Goal: Information Seeking & Learning: Learn about a topic

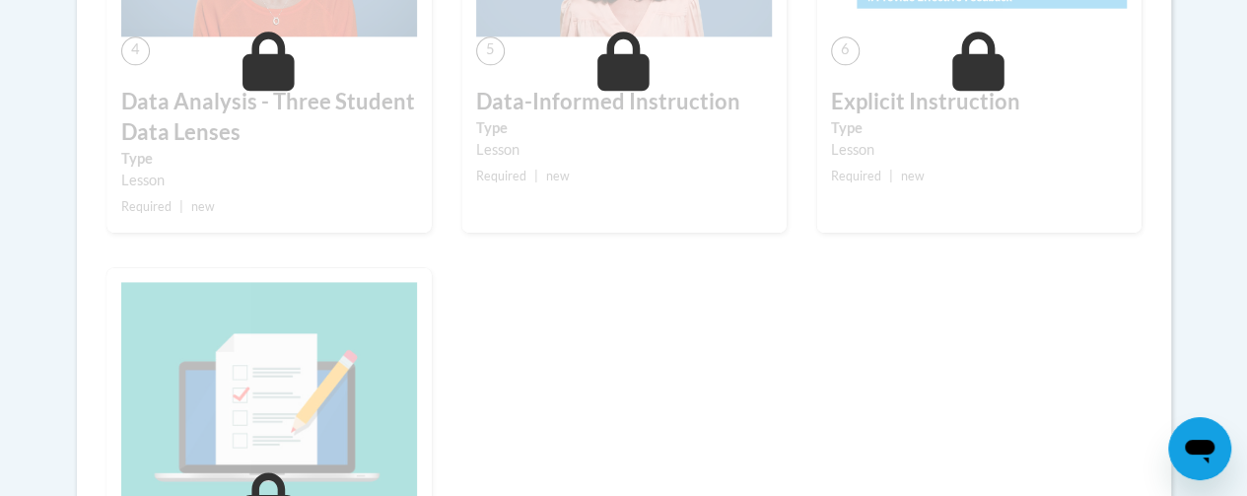
click at [837, 331] on div "1 Pre-Course Survey for Data-Driven Instruction Type Pre-Course Survey Required…" at bounding box center [624, 56] width 1064 height 1362
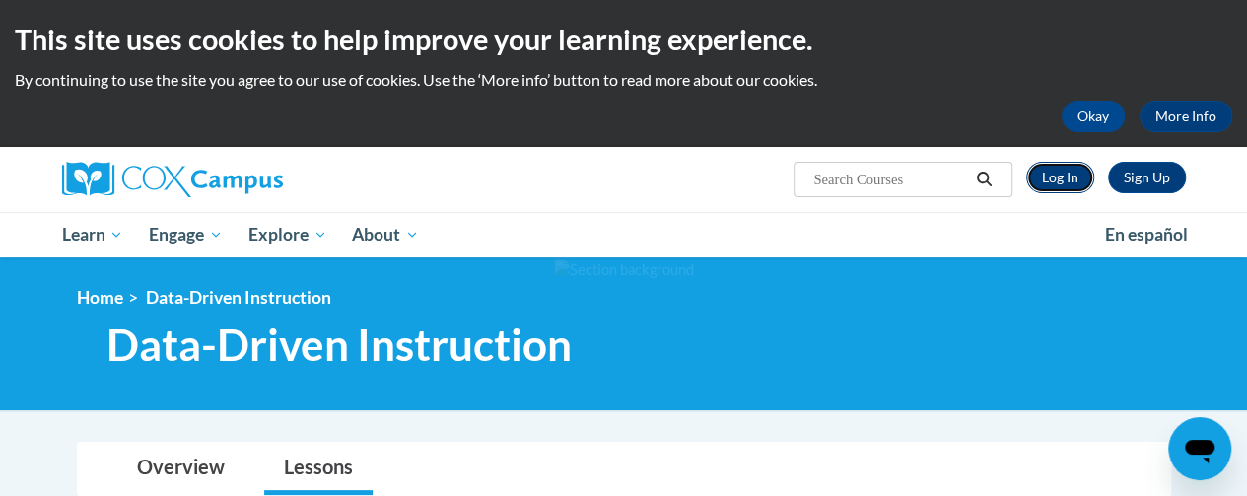
click at [1054, 169] on link "Log In" at bounding box center [1060, 178] width 68 height 32
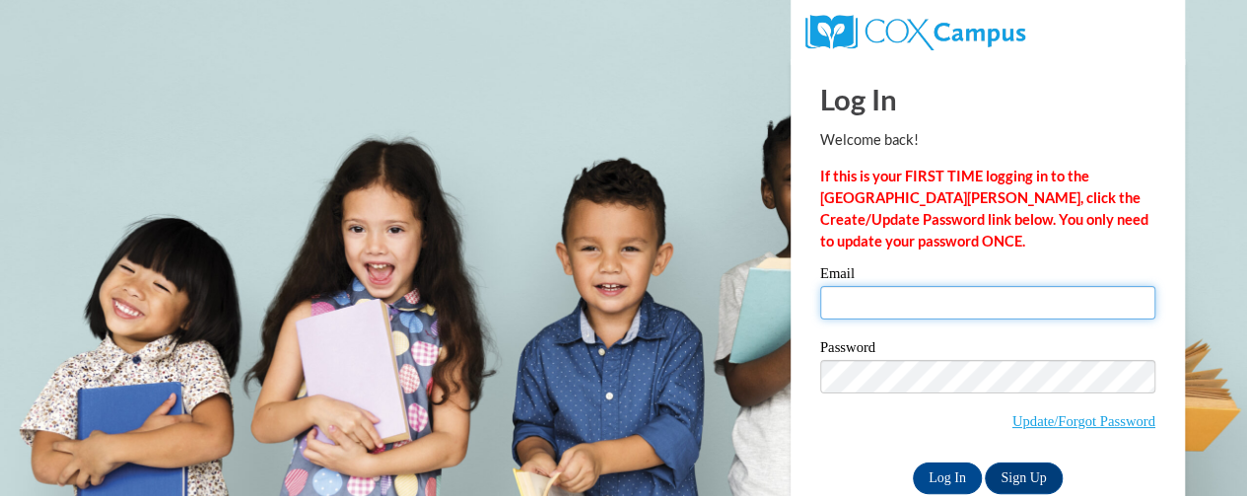
click at [855, 303] on input "Email" at bounding box center [987, 303] width 335 height 34
type input "lori.helmke@rusd.org"
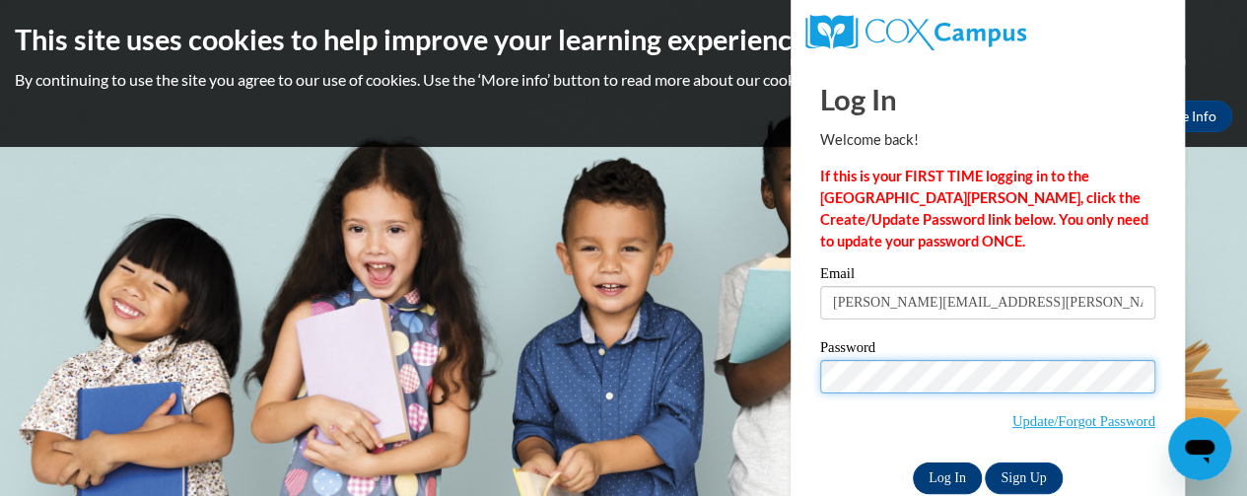
click at [951, 469] on input "Log In" at bounding box center [947, 478] width 69 height 32
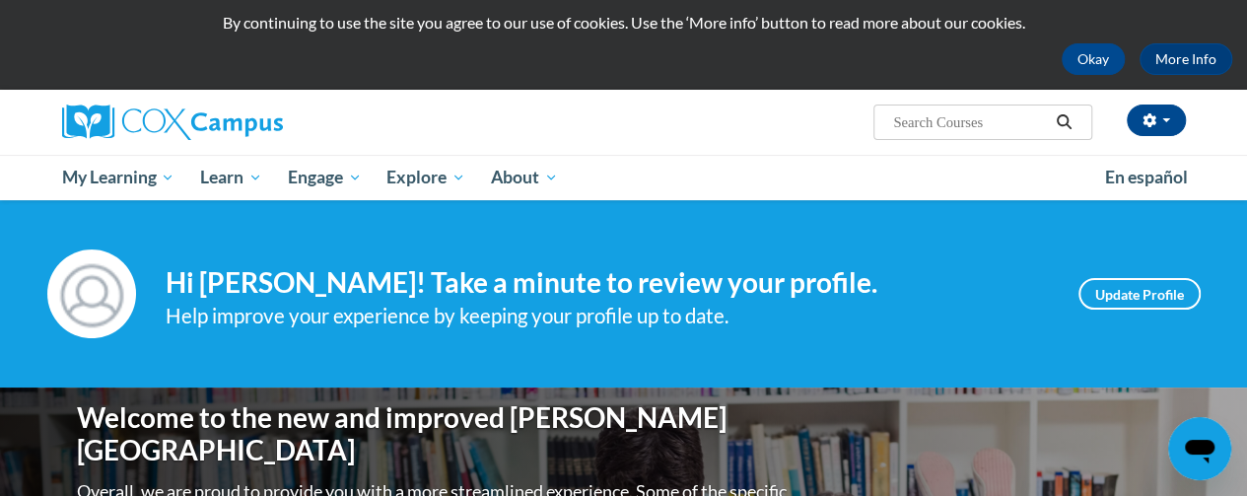
scroll to position [79, 0]
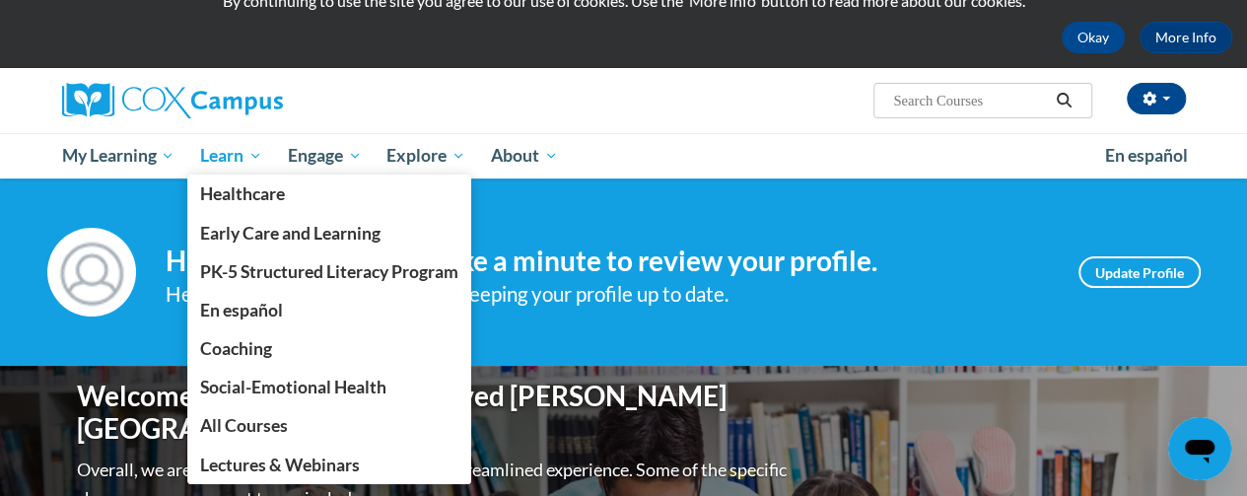
click at [223, 160] on span "Learn" at bounding box center [231, 156] width 62 height 24
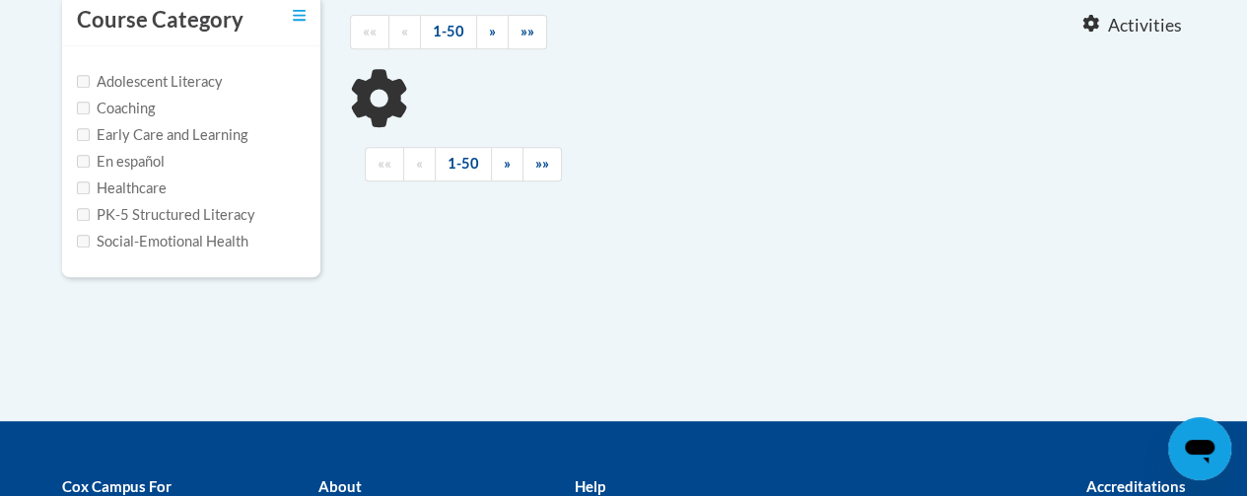
scroll to position [455, 0]
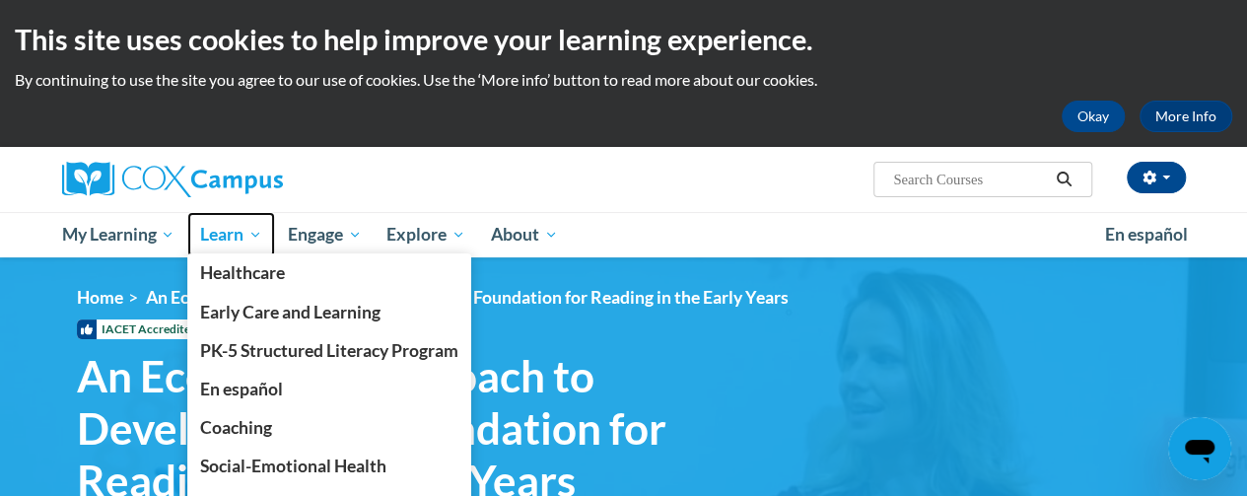
click at [227, 236] on span "Learn" at bounding box center [231, 235] width 62 height 24
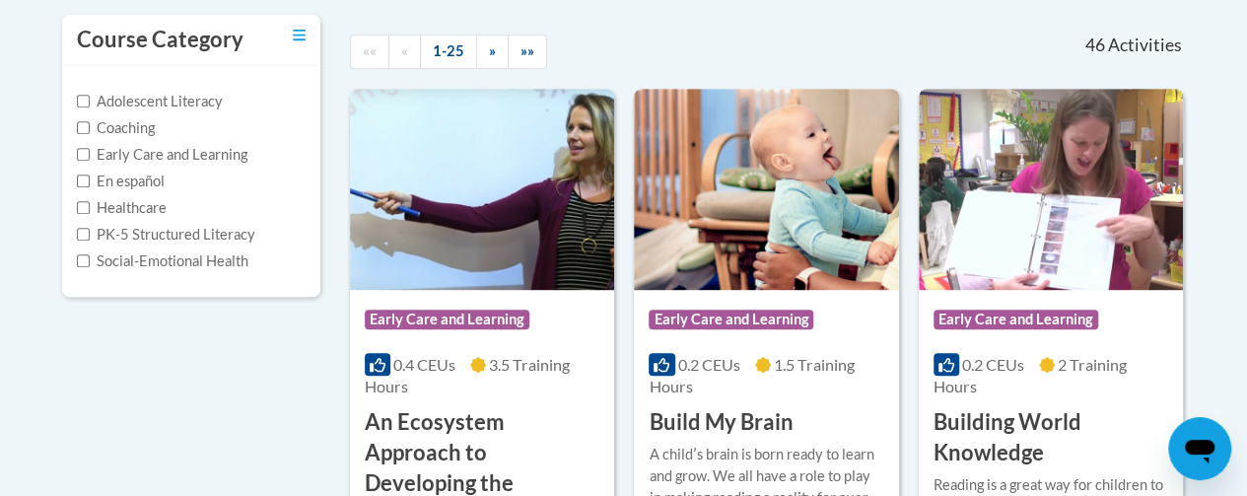
scroll to position [434, 0]
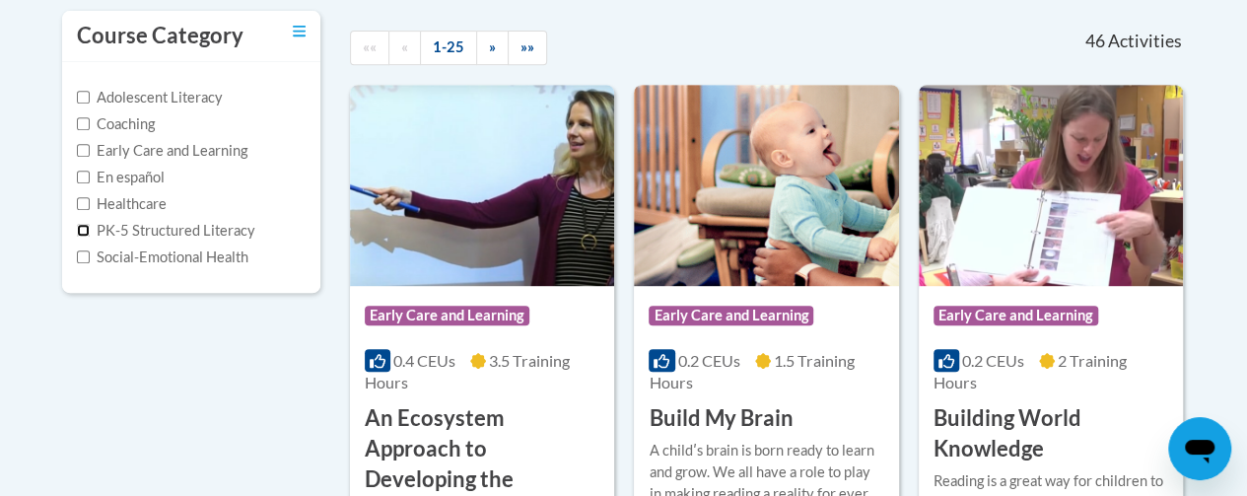
click at [83, 229] on input "PK-5 Structured Literacy" at bounding box center [83, 230] width 13 height 13
checkbox input "true"
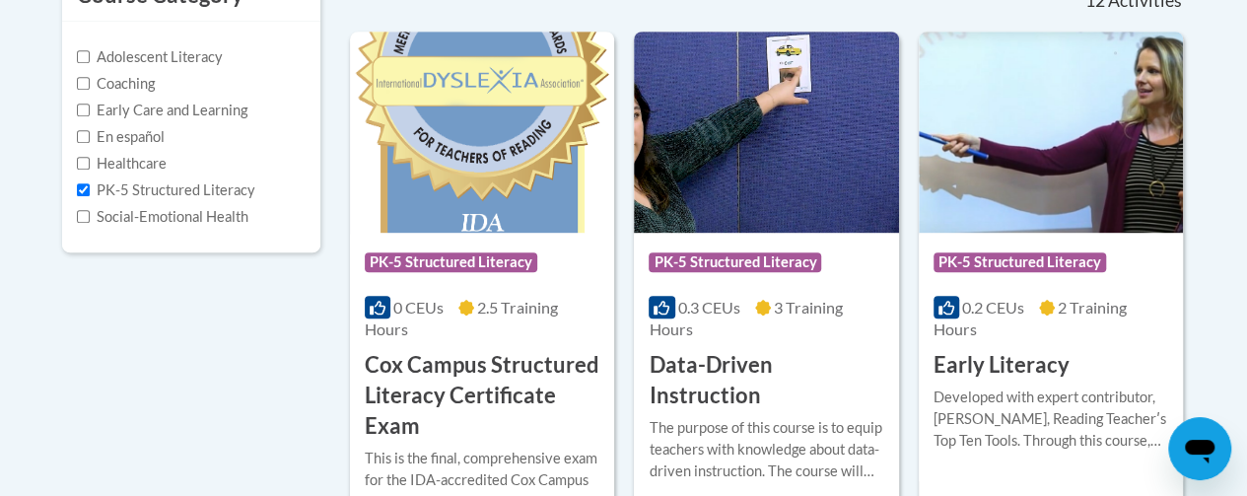
scroll to position [501, 0]
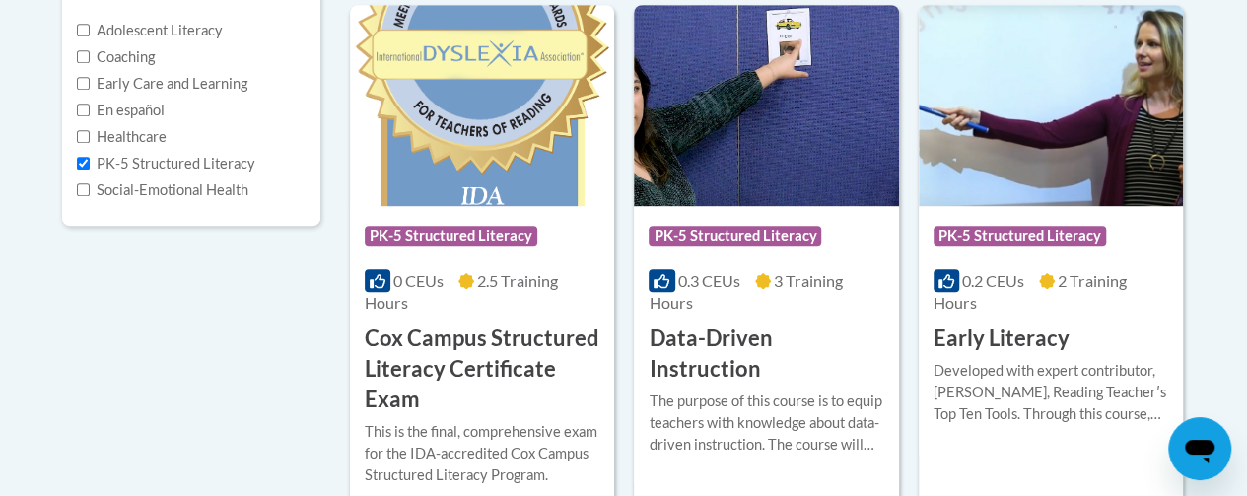
click at [784, 408] on div "The purpose of this course is to equip teachers with knowledge about data-drive…" at bounding box center [765, 422] width 235 height 65
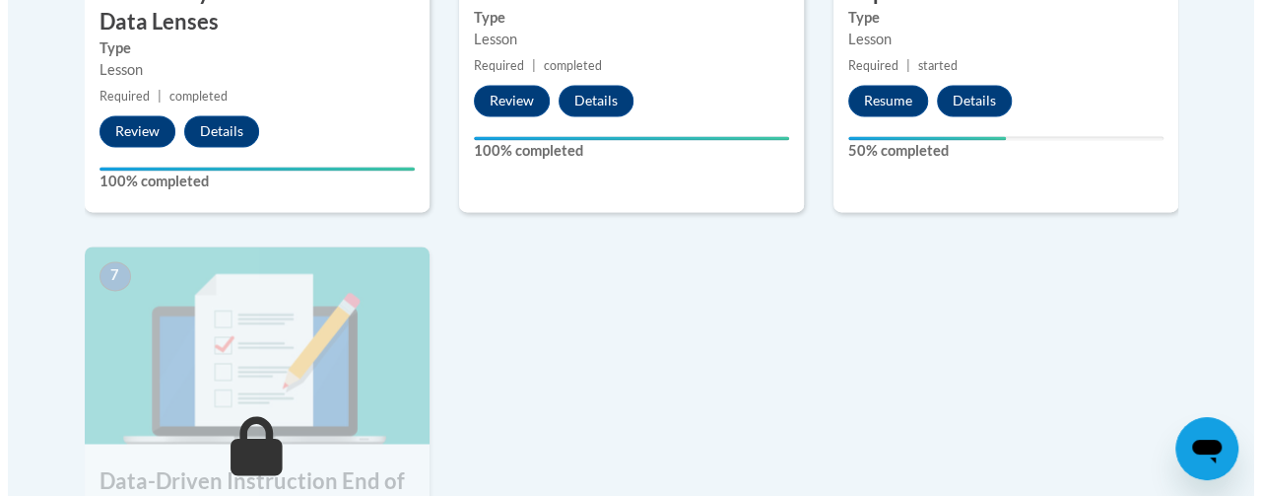
scroll to position [1413, 0]
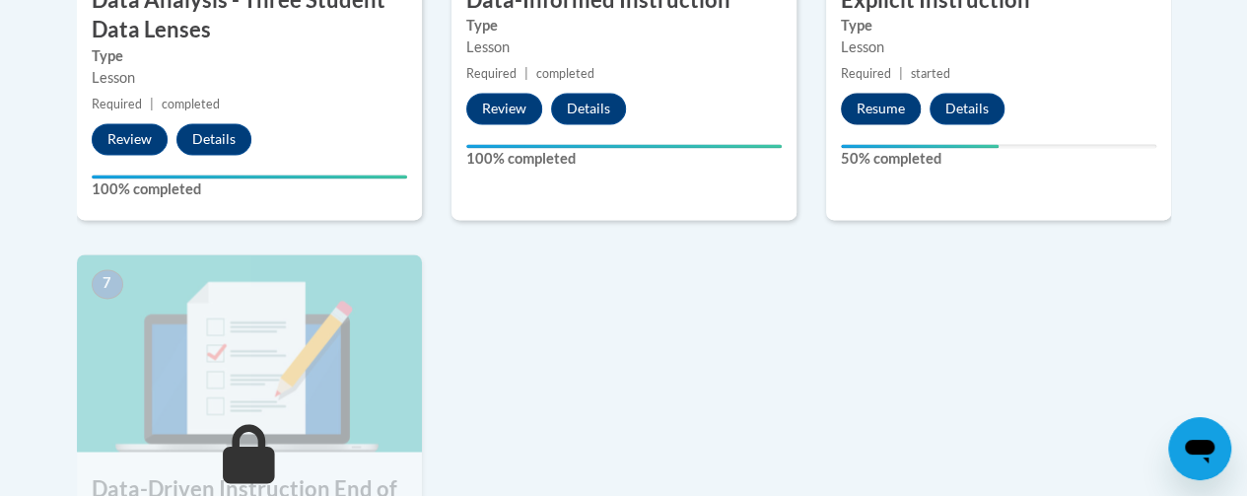
click at [882, 109] on button "Resume" at bounding box center [881, 109] width 80 height 32
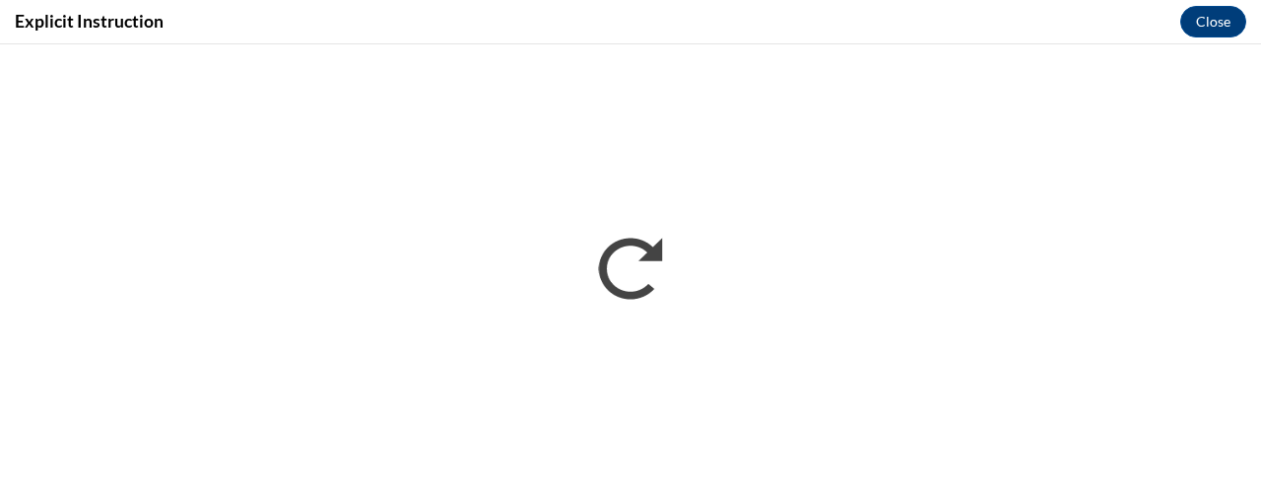
scroll to position [0, 0]
